Goal: Information Seeking & Learning: Learn about a topic

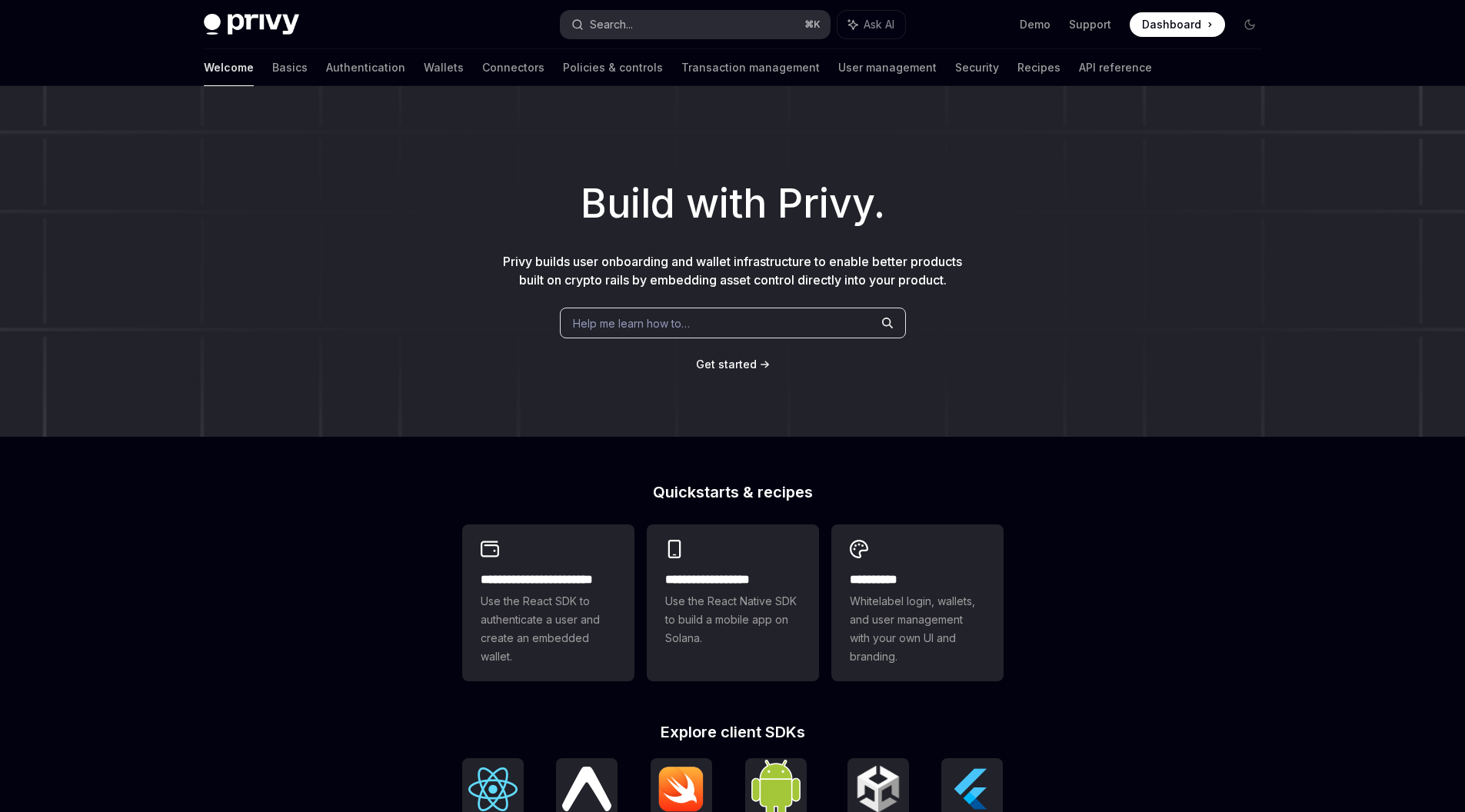
click at [639, 21] on button "Search... ⌘ K" at bounding box center [695, 25] width 269 height 28
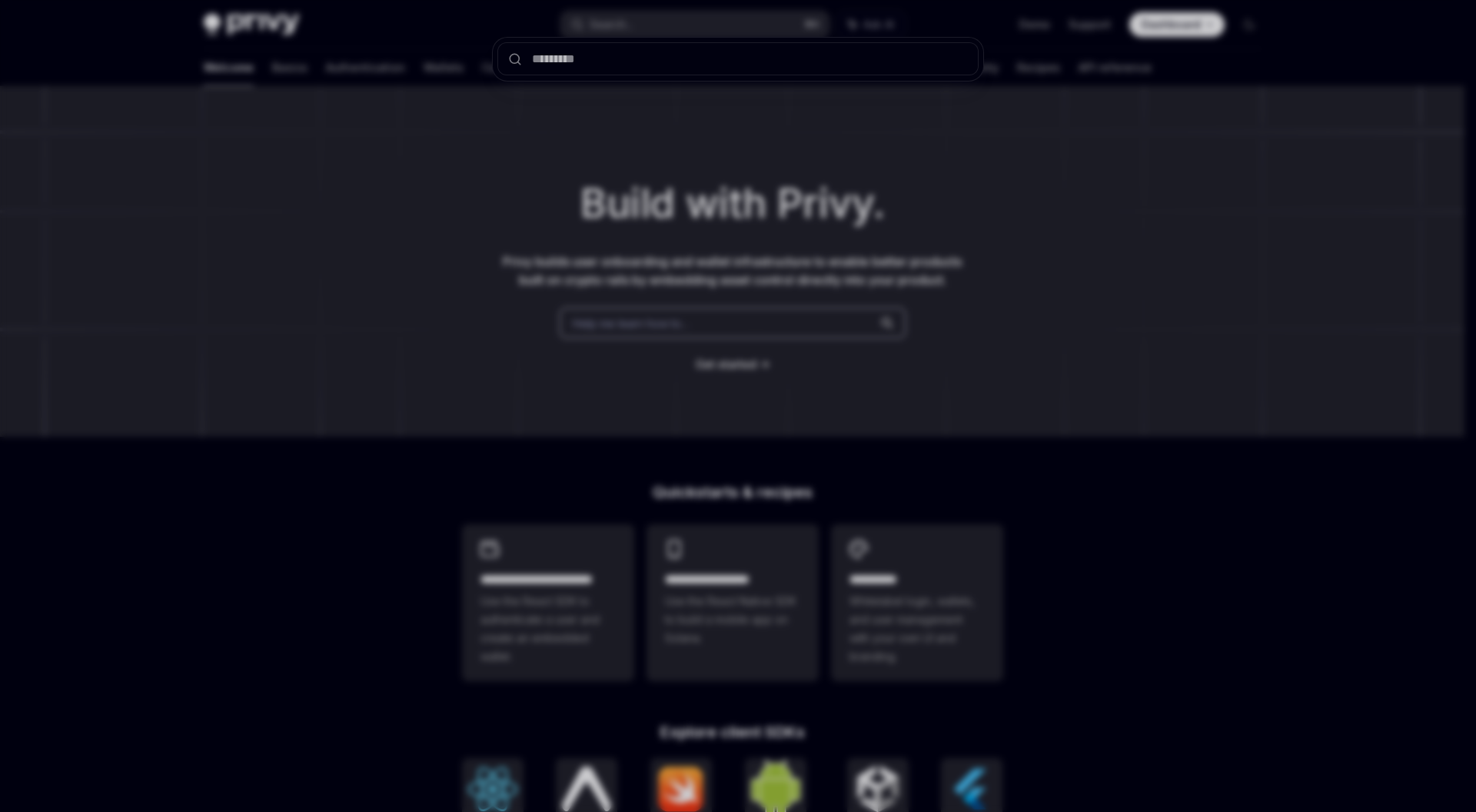
click at [652, 159] on div at bounding box center [738, 406] width 1476 height 812
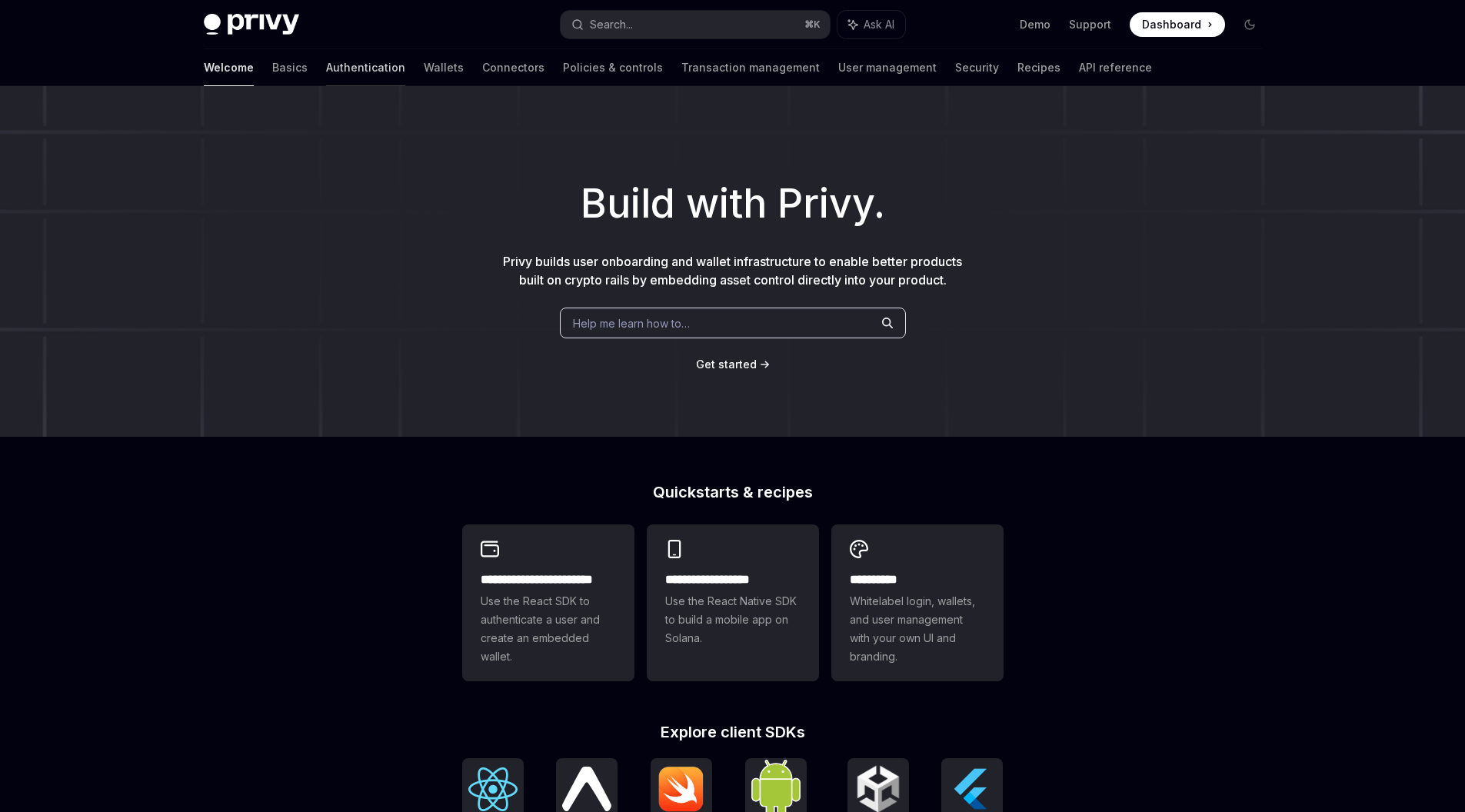
click at [326, 68] on link "Authentication" at bounding box center [365, 68] width 79 height 37
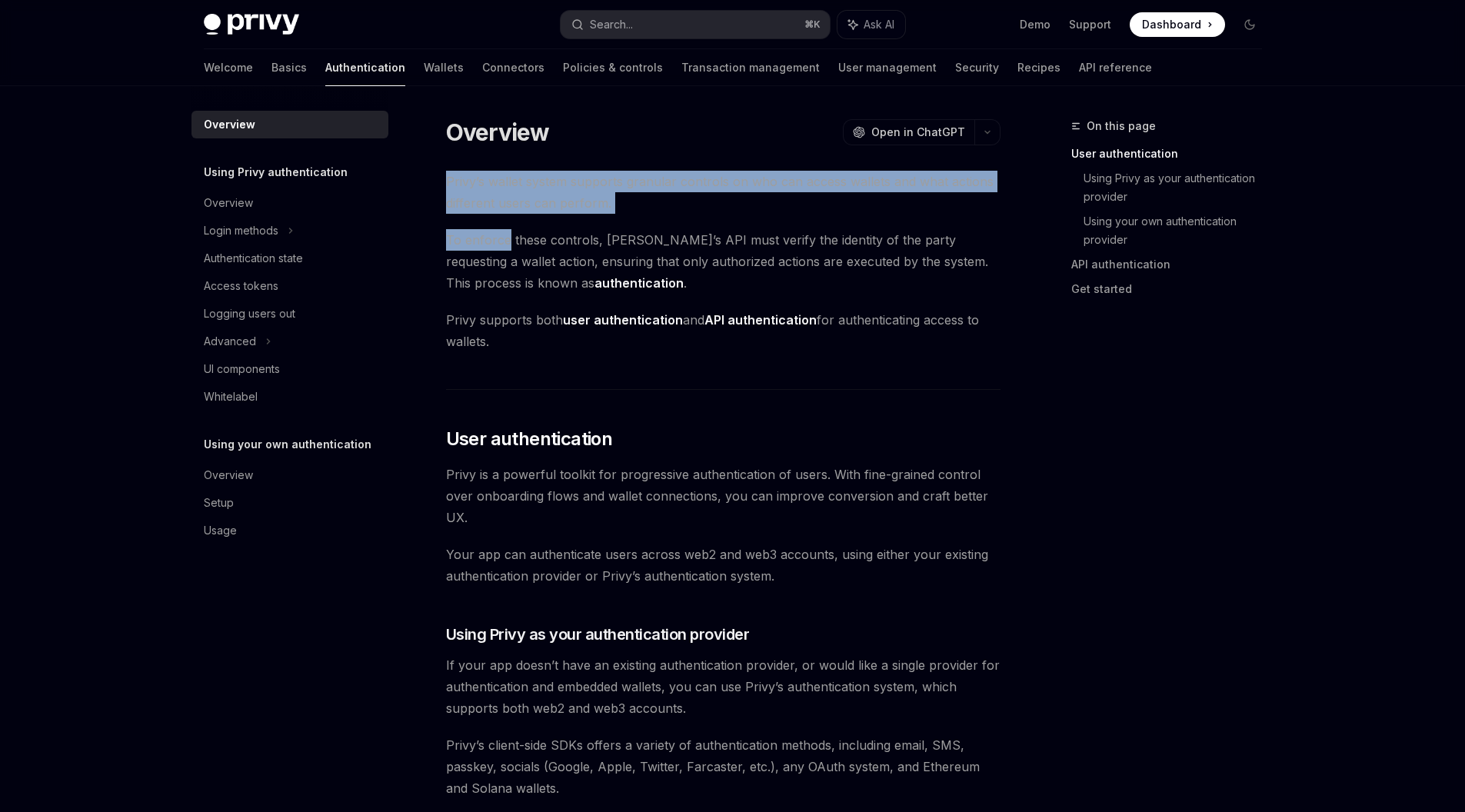
drag, startPoint x: 425, startPoint y: 167, endPoint x: 508, endPoint y: 237, distance: 108.6
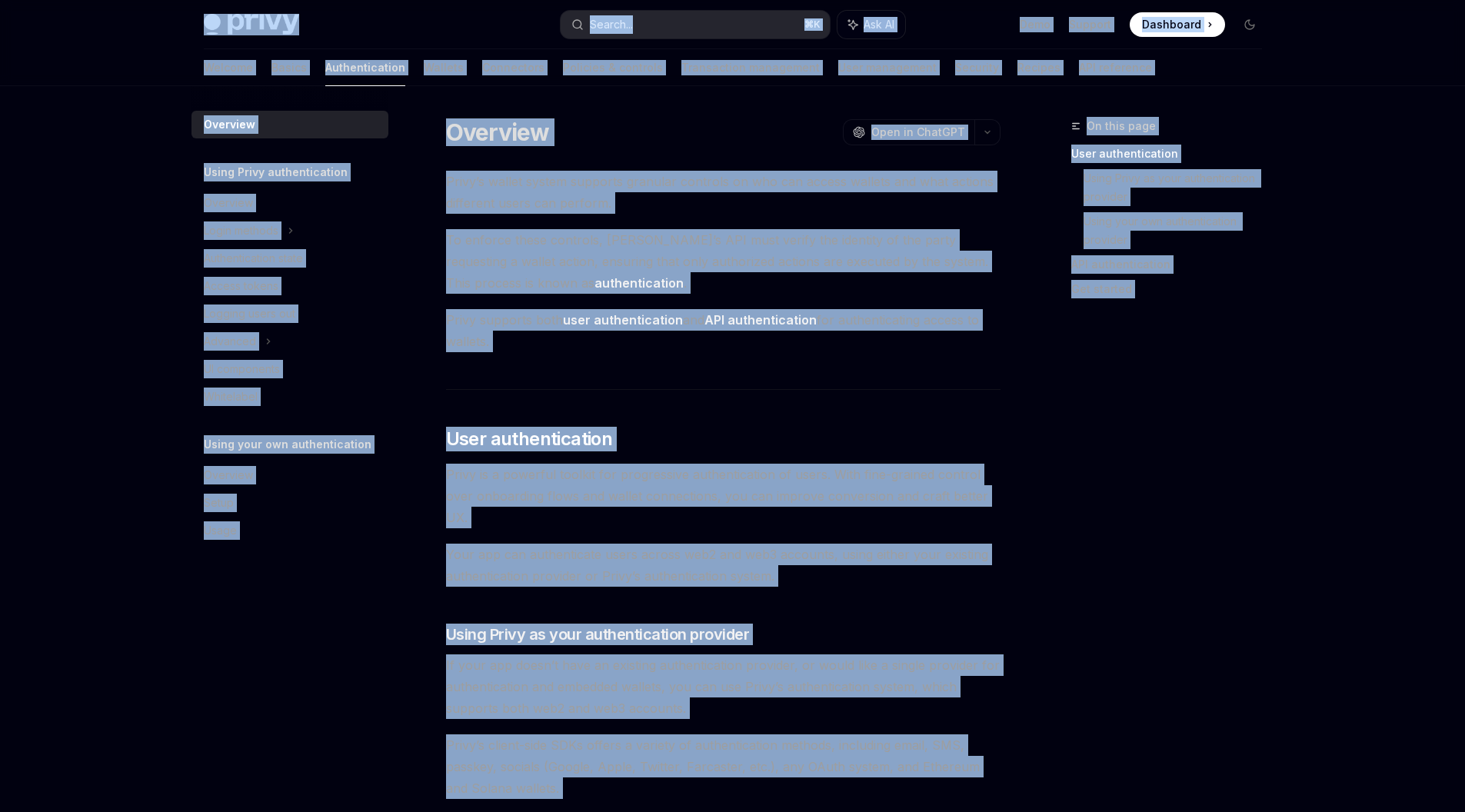
copy div "Lorem Ipsu dolo sita Consec... ⌘ A Eli SE Doei Tempori Utlaboree Doloremag Aliq…"
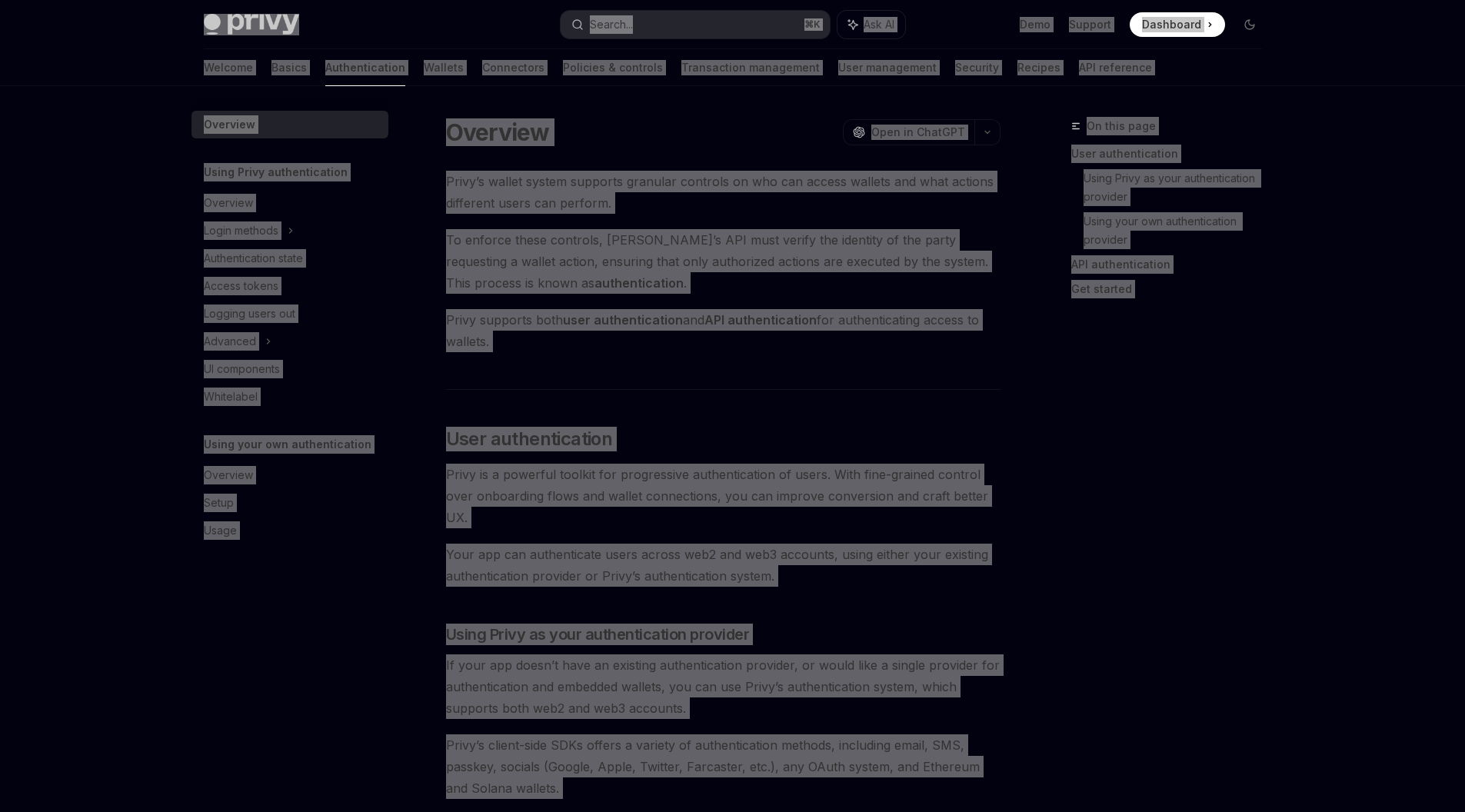
type textarea "*"
